Goal: Task Accomplishment & Management: Manage account settings

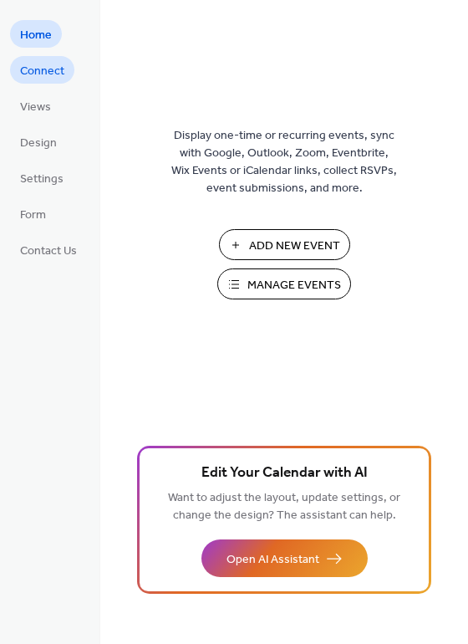
click at [57, 75] on span "Connect" at bounding box center [42, 72] width 44 height 18
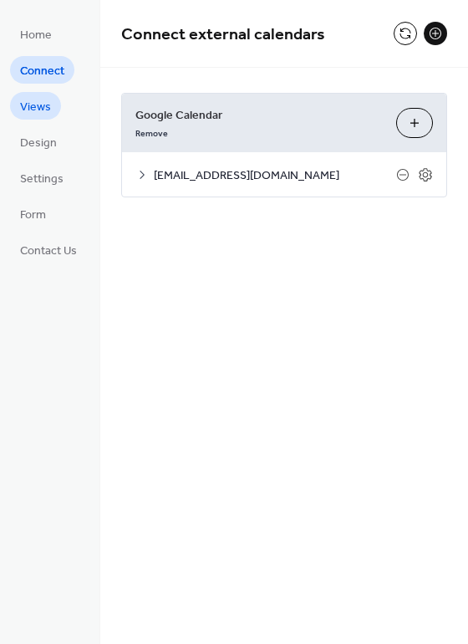
click at [43, 110] on span "Views" at bounding box center [35, 108] width 31 height 18
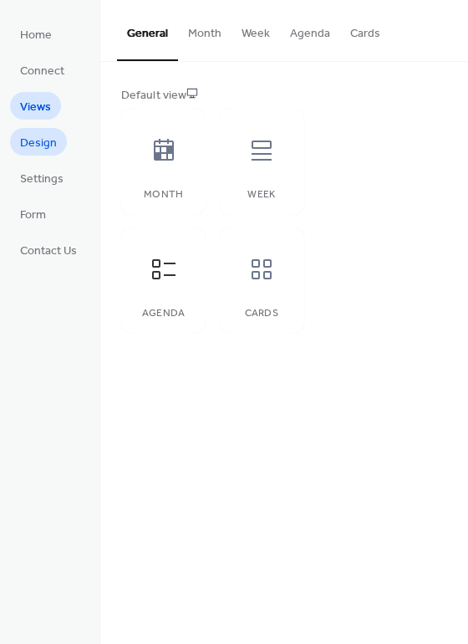
click at [47, 141] on span "Design" at bounding box center [38, 144] width 37 height 18
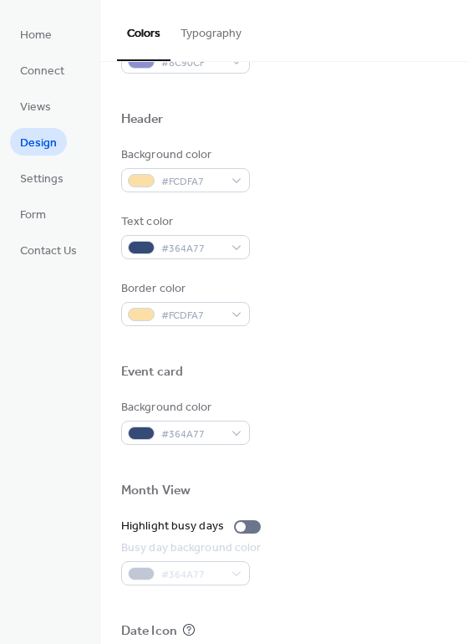
scroll to position [669, 0]
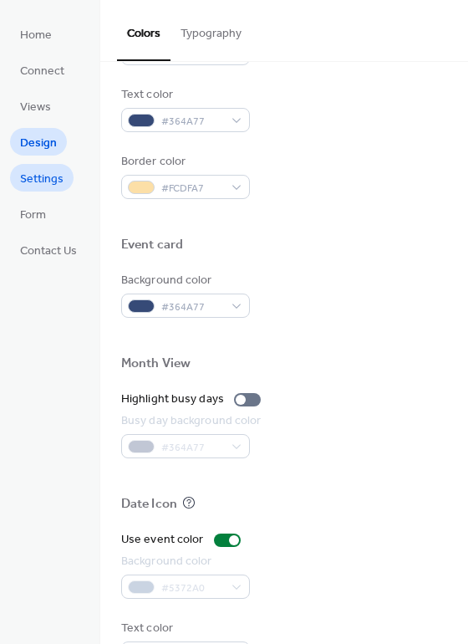
click at [59, 180] on span "Settings" at bounding box center [41, 180] width 43 height 18
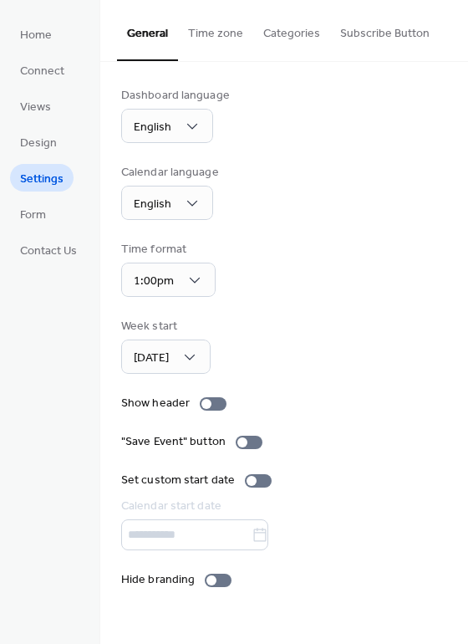
click at [53, 224] on li "Form" at bounding box center [33, 214] width 46 height 28
click at [48, 219] on link "Form" at bounding box center [33, 214] width 46 height 28
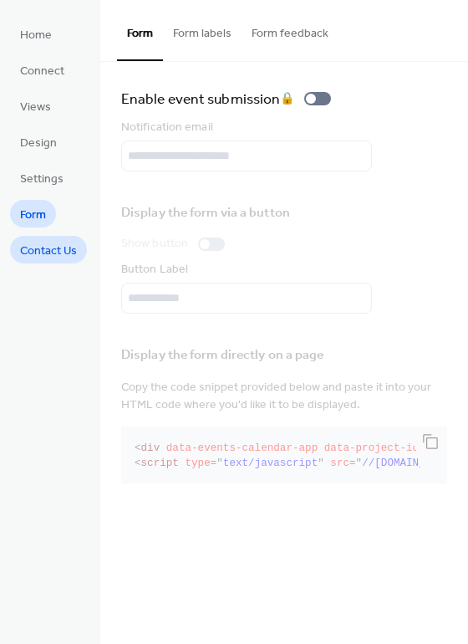
click at [63, 237] on link "Contact Us" at bounding box center [48, 250] width 77 height 28
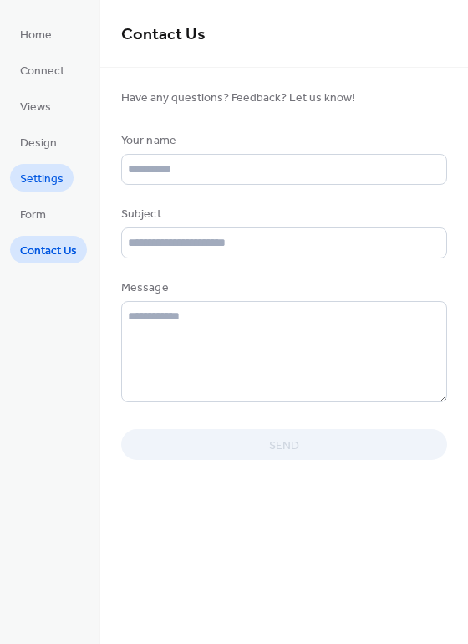
click at [54, 184] on span "Settings" at bounding box center [41, 180] width 43 height 18
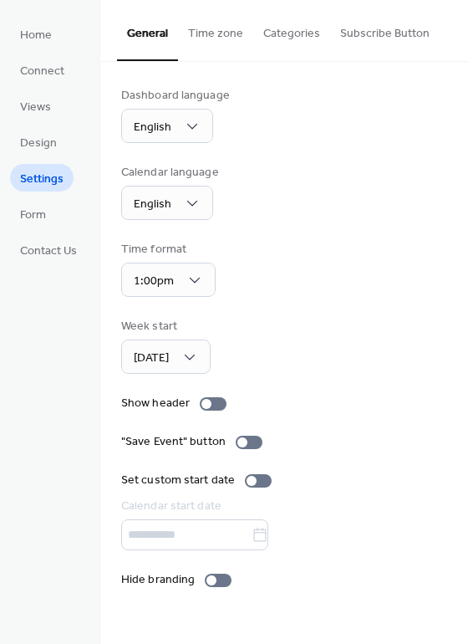
click at [215, 36] on button "Time zone" at bounding box center [215, 29] width 75 height 59
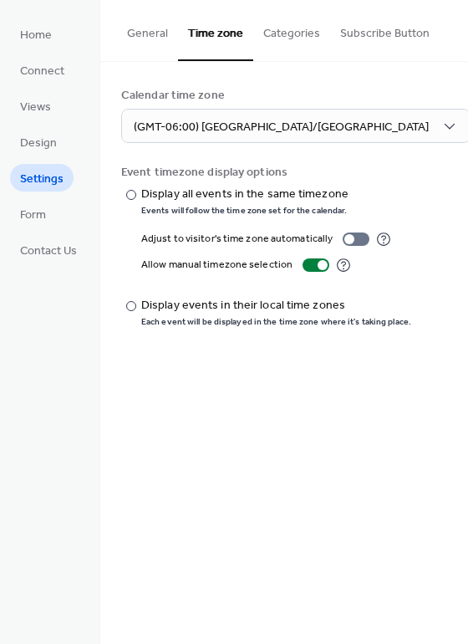
click at [288, 42] on button "Categories" at bounding box center [291, 29] width 77 height 59
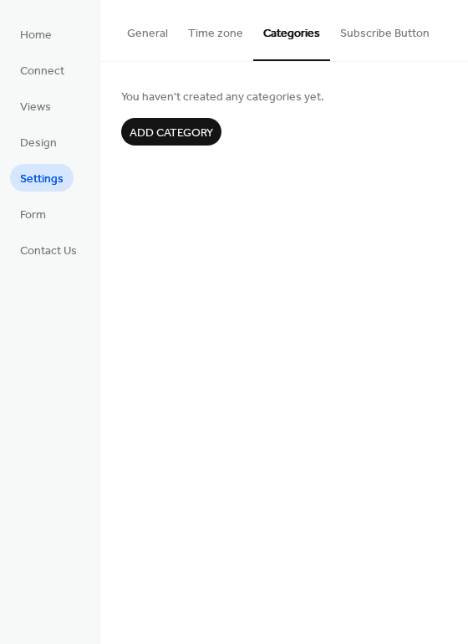
click at [385, 29] on button "Subscribe Button" at bounding box center [385, 29] width 110 height 59
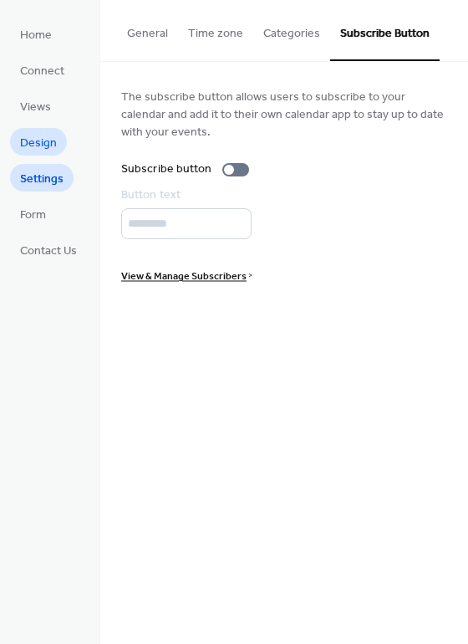
click at [44, 150] on span "Design" at bounding box center [38, 144] width 37 height 18
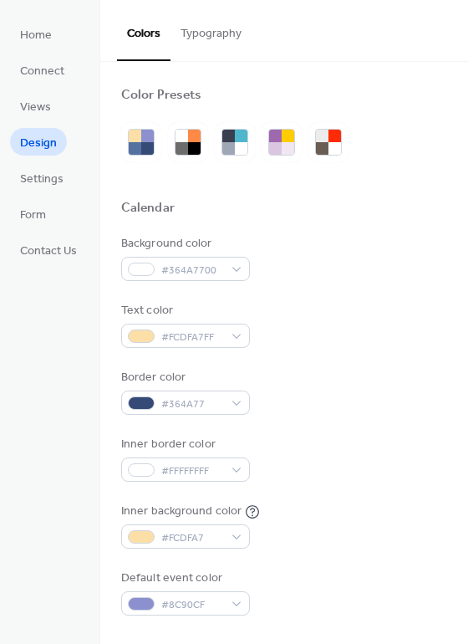
click at [212, 43] on button "Typography" at bounding box center [211, 29] width 81 height 59
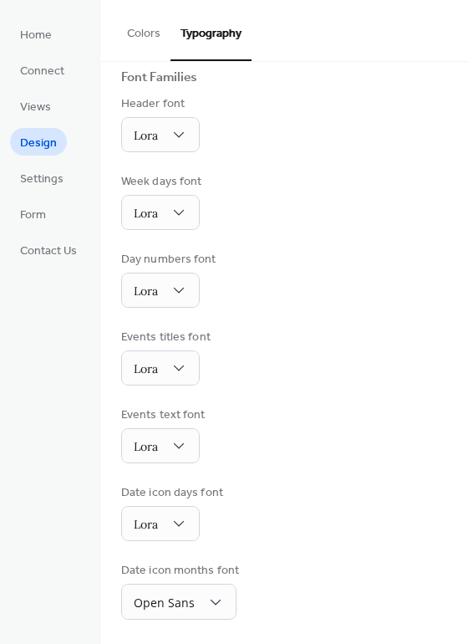
scroll to position [117, 0]
click at [59, 120] on ul "Home Connect Views Design Settings Form Contact Us" at bounding box center [48, 141] width 77 height 243
click at [50, 112] on link "Views" at bounding box center [35, 106] width 51 height 28
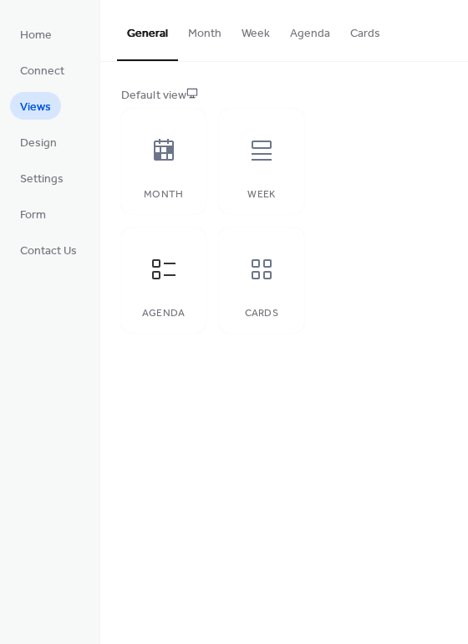
click at [204, 38] on button "Month" at bounding box center [205, 29] width 54 height 59
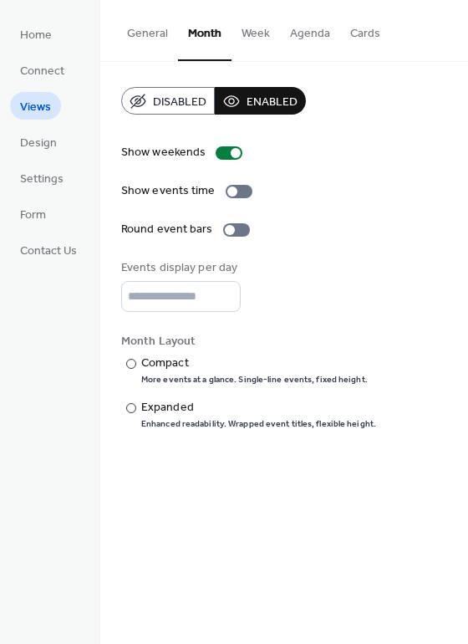
click at [248, 38] on button "Week" at bounding box center [256, 29] width 48 height 59
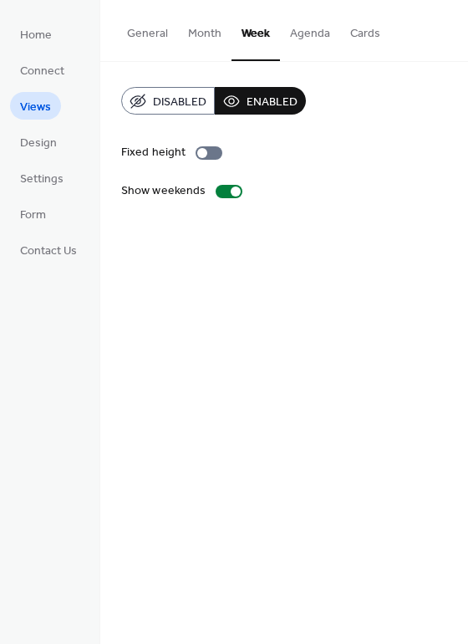
click at [307, 40] on button "Agenda" at bounding box center [310, 29] width 60 height 59
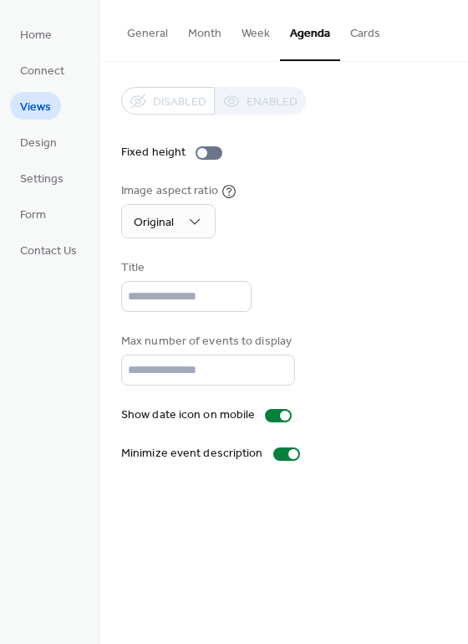
click at [155, 32] on button "General" at bounding box center [147, 29] width 61 height 59
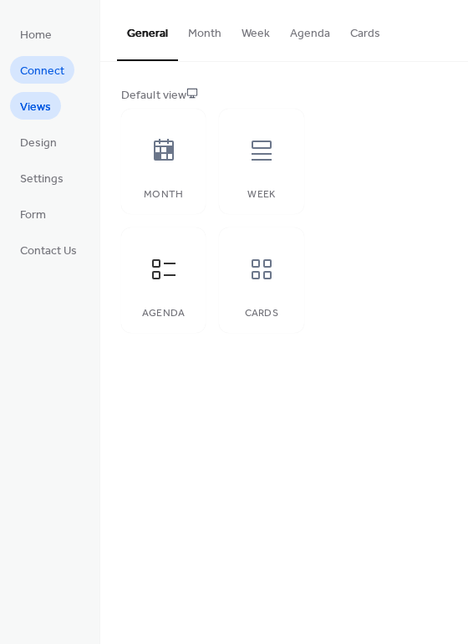
click at [64, 76] on span "Connect" at bounding box center [42, 72] width 44 height 18
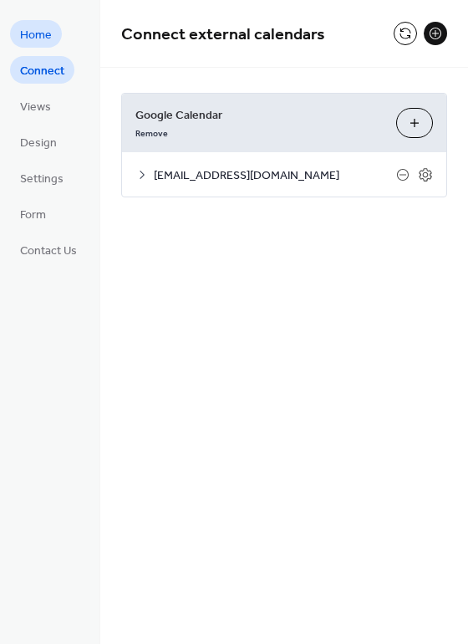
click at [47, 41] on span "Home" at bounding box center [36, 36] width 32 height 18
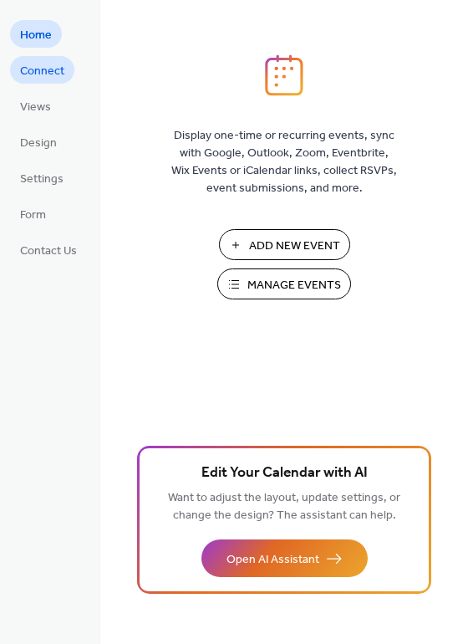
click at [54, 78] on span "Connect" at bounding box center [42, 72] width 44 height 18
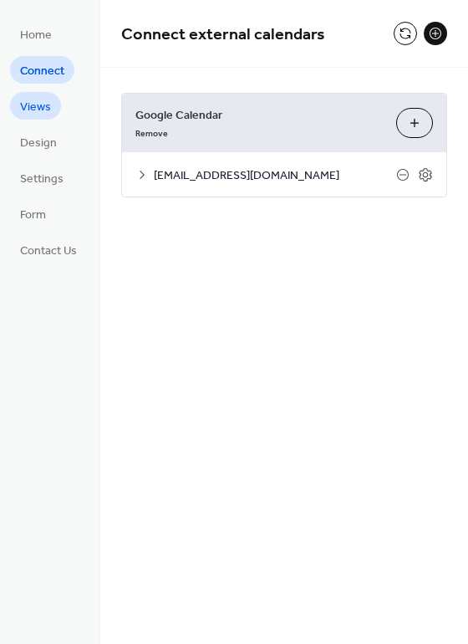
click at [45, 102] on span "Views" at bounding box center [35, 108] width 31 height 18
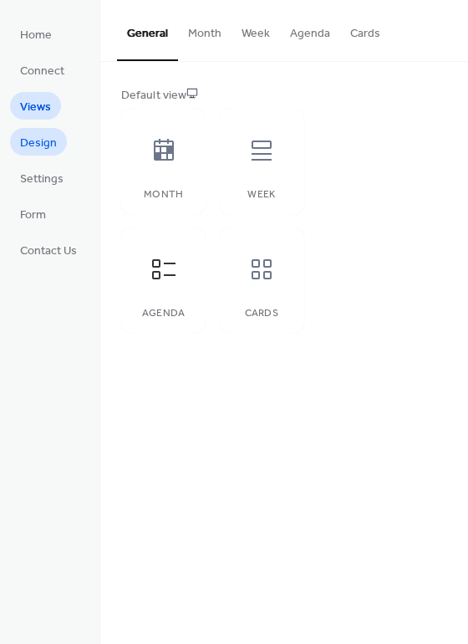
click at [43, 151] on span "Design" at bounding box center [38, 144] width 37 height 18
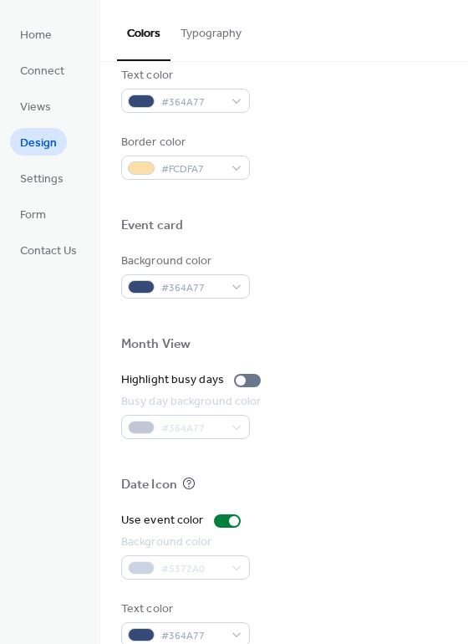
scroll to position [716, 0]
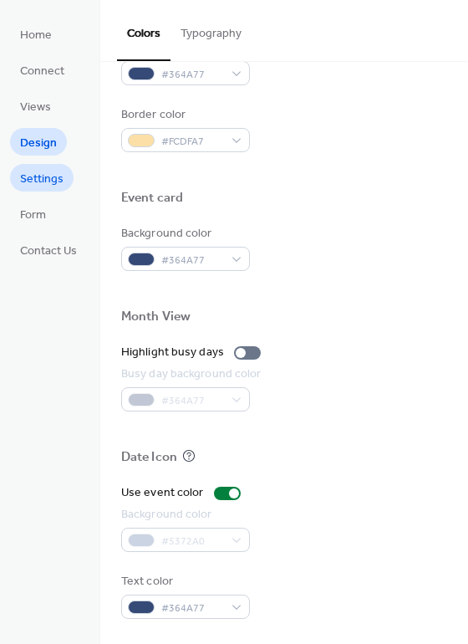
click at [31, 172] on span "Settings" at bounding box center [41, 180] width 43 height 18
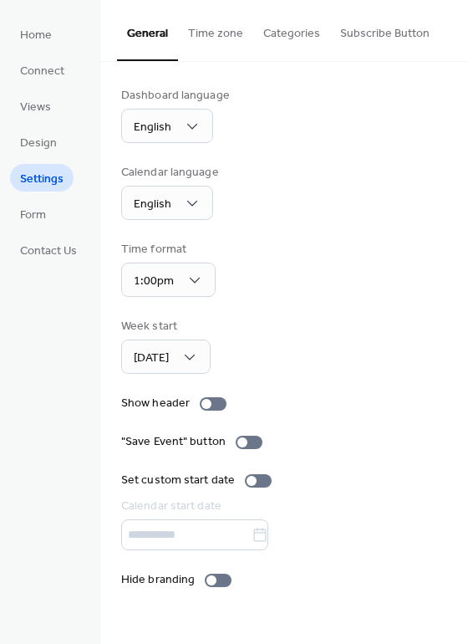
click at [224, 38] on button "Time zone" at bounding box center [215, 29] width 75 height 59
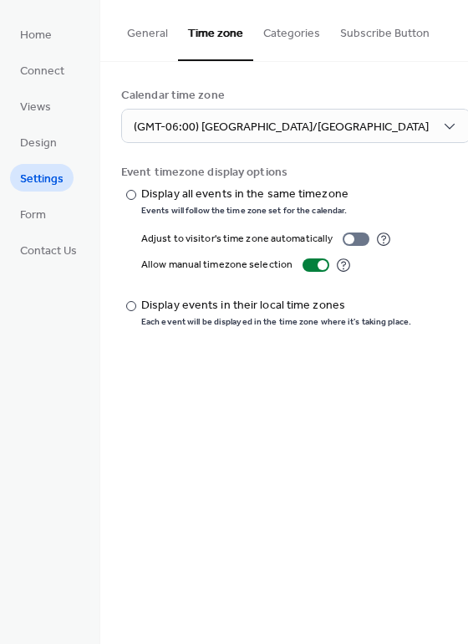
click at [282, 42] on button "Categories" at bounding box center [291, 29] width 77 height 59
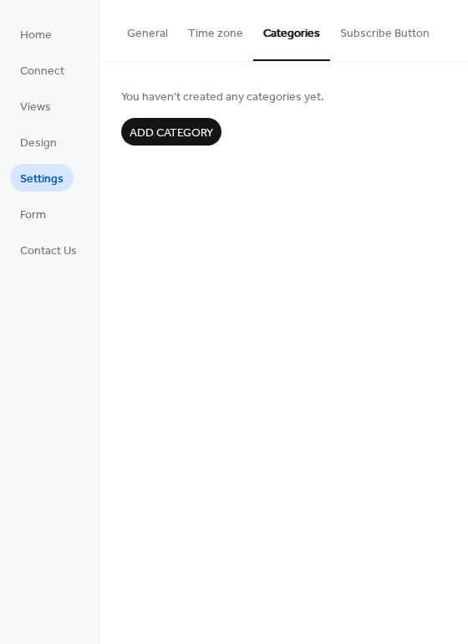
click at [381, 38] on button "Subscribe Button" at bounding box center [385, 29] width 110 height 59
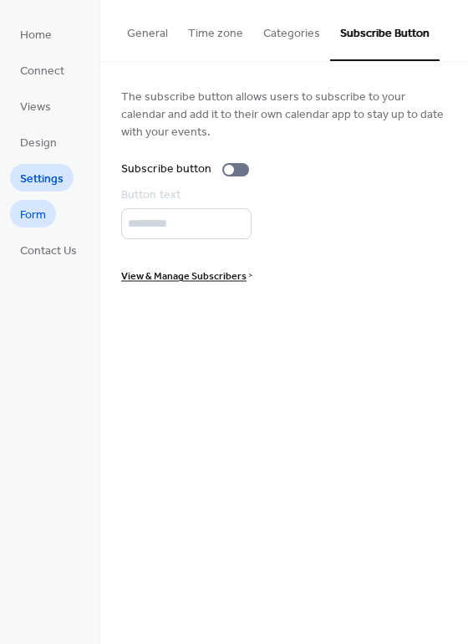
click at [51, 209] on link "Form" at bounding box center [33, 214] width 46 height 28
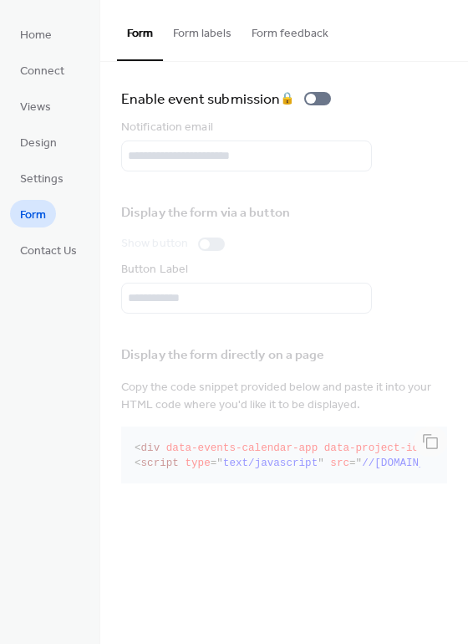
click at [57, 45] on li "Home" at bounding box center [36, 34] width 52 height 28
click at [51, 40] on span "Home" at bounding box center [36, 36] width 32 height 18
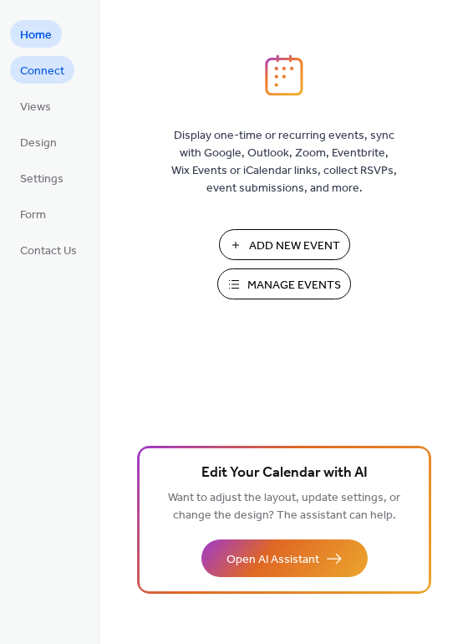
click at [43, 63] on span "Connect" at bounding box center [42, 72] width 44 height 18
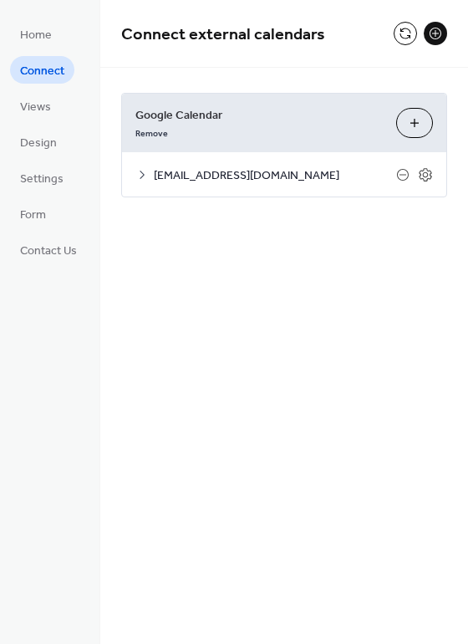
click at [135, 176] on icon at bounding box center [141, 174] width 13 height 13
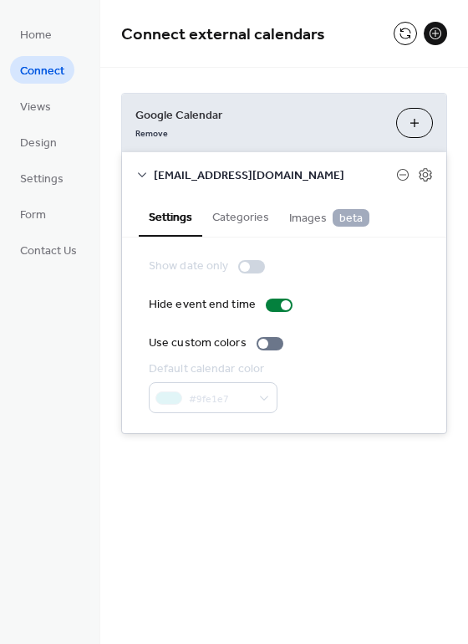
click at [250, 213] on button "Categories" at bounding box center [240, 215] width 77 height 38
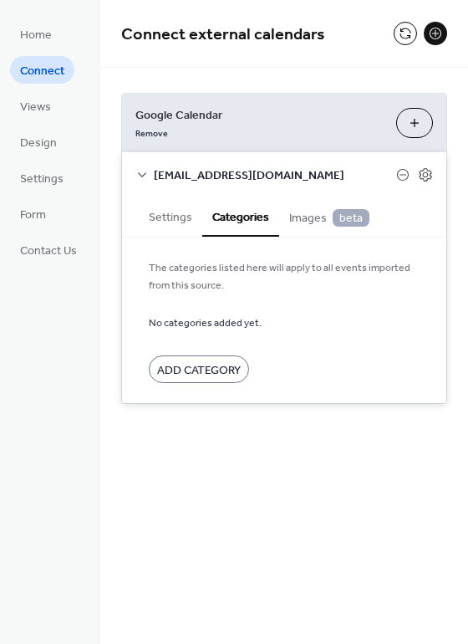
click at [176, 216] on button "Settings" at bounding box center [171, 215] width 64 height 38
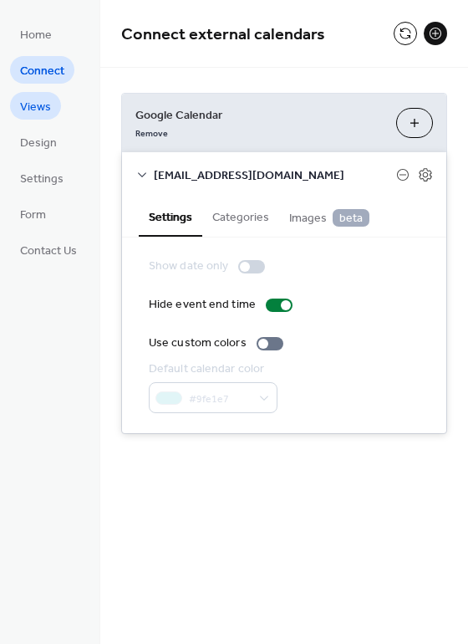
click at [48, 105] on span "Views" at bounding box center [35, 108] width 31 height 18
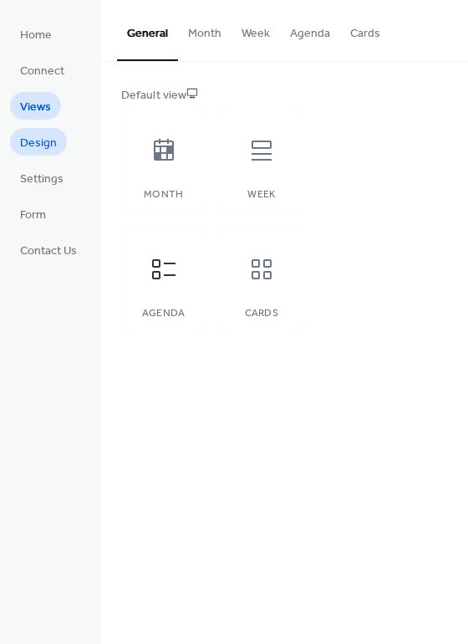
click at [40, 144] on span "Design" at bounding box center [38, 144] width 37 height 18
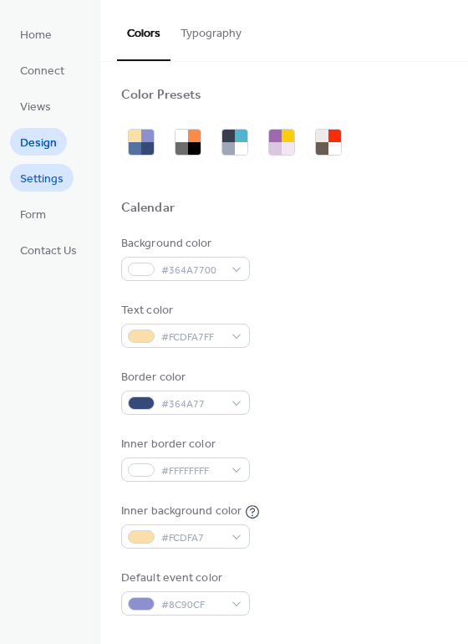
click at [60, 188] on span "Settings" at bounding box center [41, 180] width 43 height 18
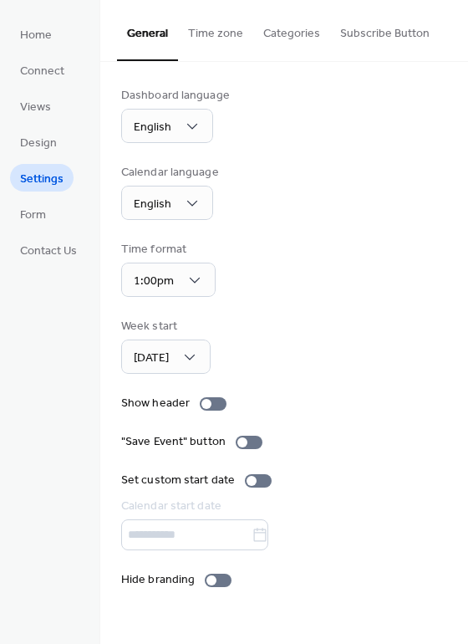
click at [208, 40] on button "Time zone" at bounding box center [215, 29] width 75 height 59
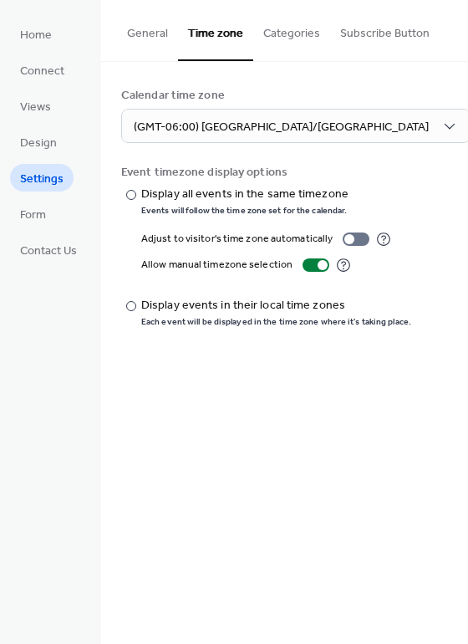
click at [280, 36] on button "Categories" at bounding box center [291, 29] width 77 height 59
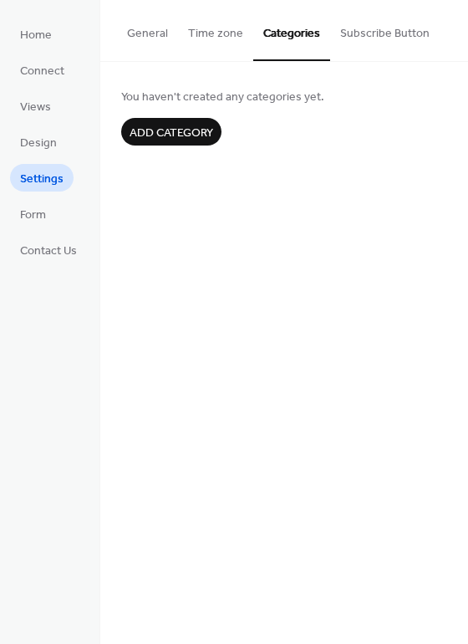
click at [48, 49] on ul "Home Connect Views Design Settings Form Contact Us" at bounding box center [48, 141] width 77 height 243
click at [48, 44] on span "Home" at bounding box center [36, 36] width 32 height 18
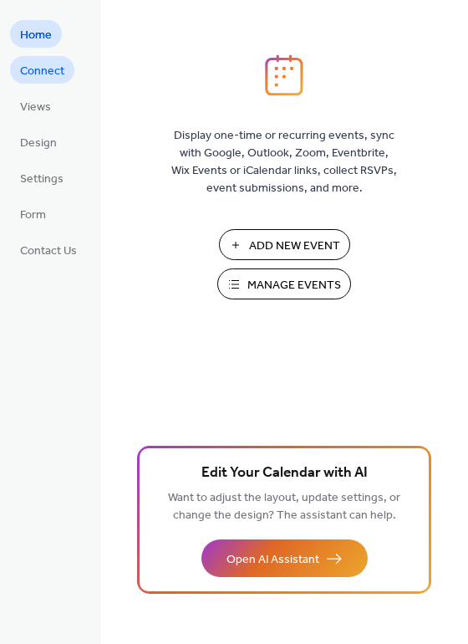
click at [37, 69] on span "Connect" at bounding box center [42, 72] width 44 height 18
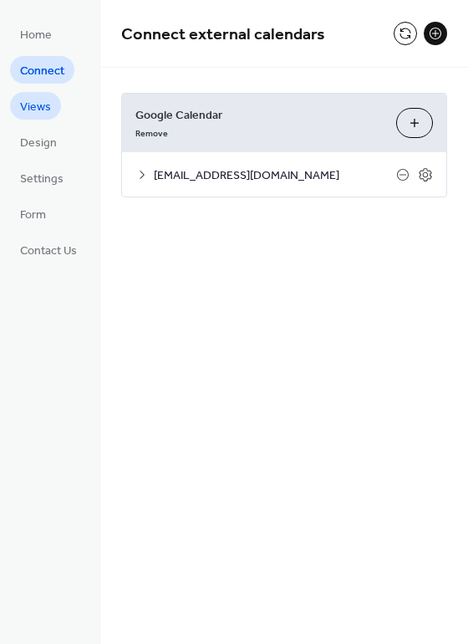
click at [38, 99] on span "Views" at bounding box center [35, 108] width 31 height 18
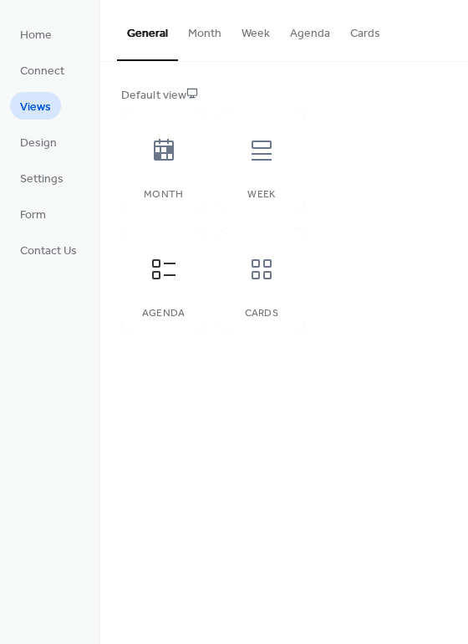
click at [361, 38] on button "Cards" at bounding box center [365, 29] width 50 height 59
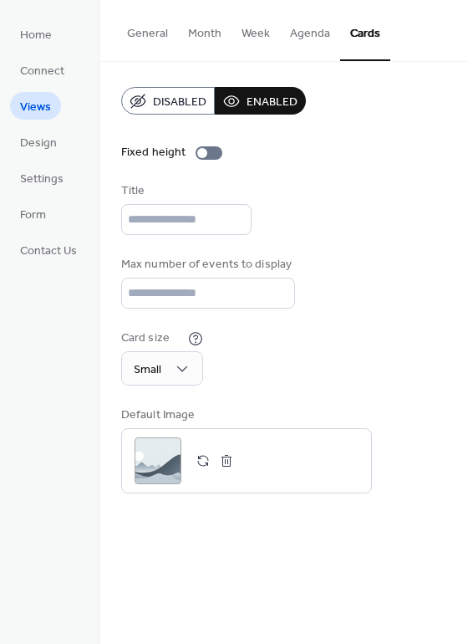
click at [304, 34] on button "Agenda" at bounding box center [310, 29] width 60 height 59
